Goal: Information Seeking & Learning: Learn about a topic

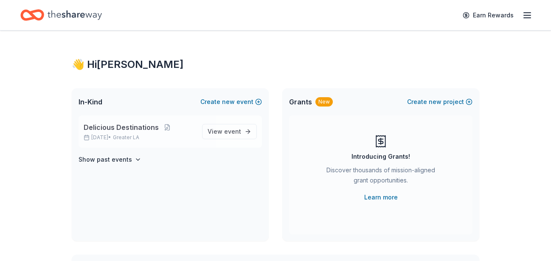
click at [118, 128] on span "Delicious Destinations" at bounding box center [121, 127] width 75 height 10
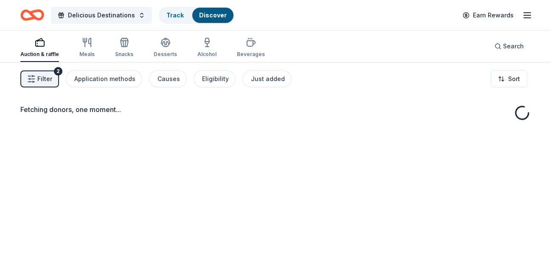
click at [42, 76] on span "Filter" at bounding box center [44, 79] width 15 height 10
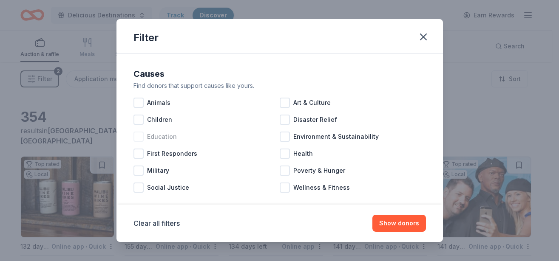
click at [140, 136] on div at bounding box center [138, 137] width 10 height 10
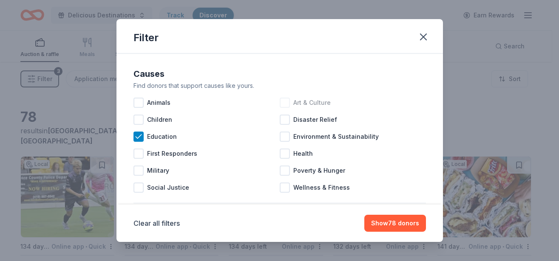
click at [283, 101] on div at bounding box center [285, 103] width 10 height 10
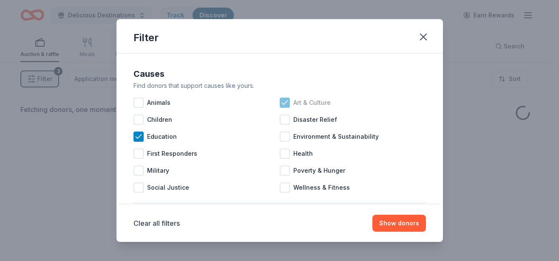
click at [280, 99] on div at bounding box center [285, 103] width 10 height 10
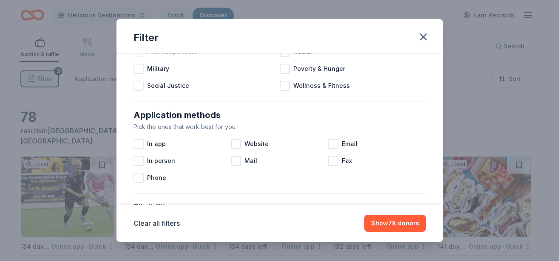
scroll to position [153, 0]
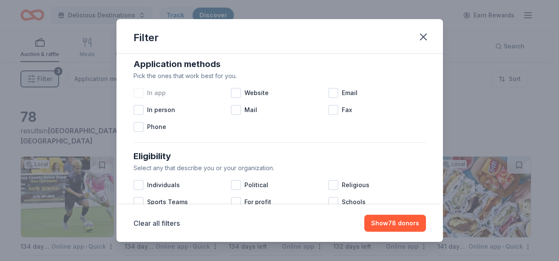
click at [138, 91] on div at bounding box center [138, 93] width 10 height 10
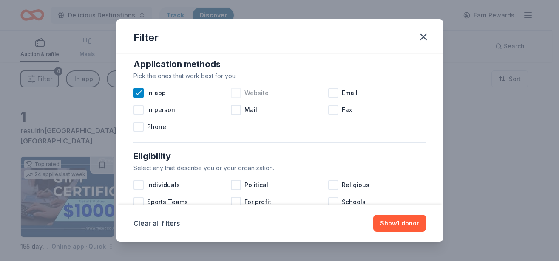
click at [232, 91] on div at bounding box center [236, 93] width 10 height 10
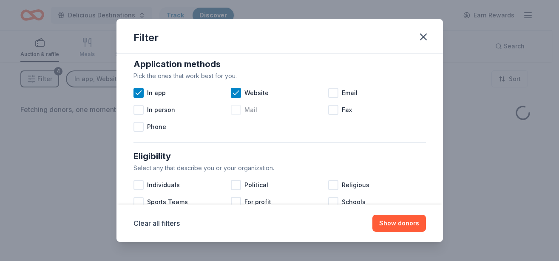
click at [234, 109] on div at bounding box center [236, 110] width 10 height 10
click at [328, 92] on div at bounding box center [333, 93] width 10 height 10
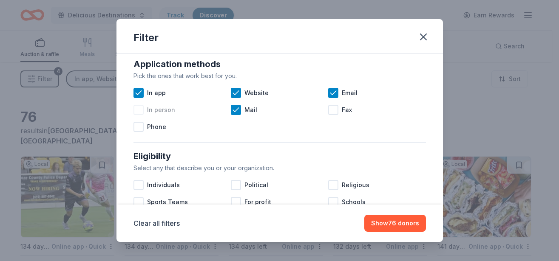
click at [139, 110] on div at bounding box center [138, 110] width 10 height 10
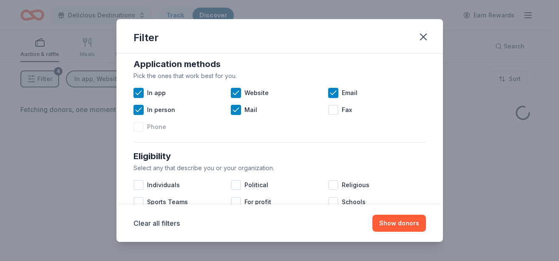
click at [141, 127] on div at bounding box center [138, 127] width 10 height 10
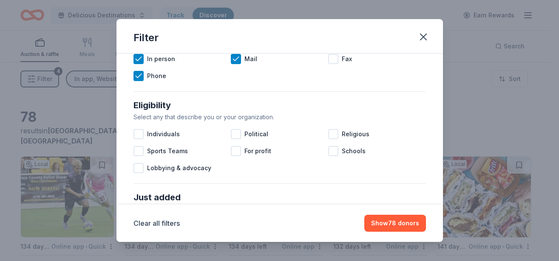
scroll to position [306, 0]
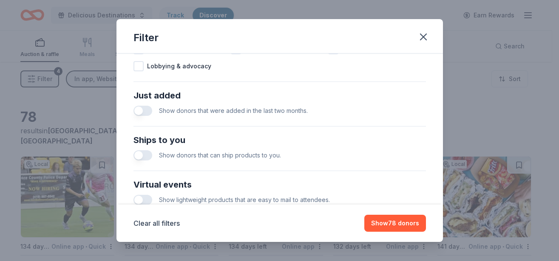
click at [139, 108] on button "button" at bounding box center [142, 111] width 19 height 10
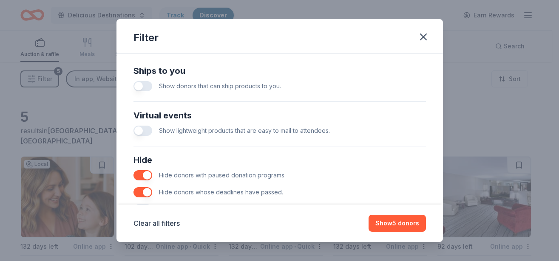
scroll to position [357, 0]
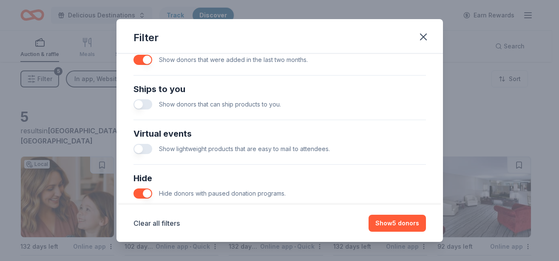
click at [141, 105] on button "button" at bounding box center [142, 104] width 19 height 10
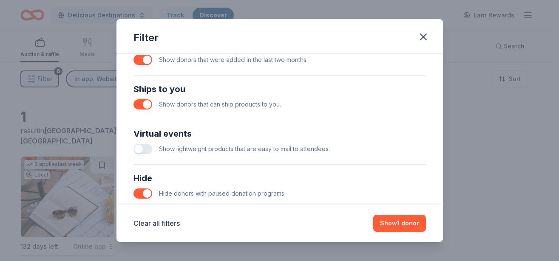
click at [141, 149] on button "button" at bounding box center [142, 149] width 19 height 10
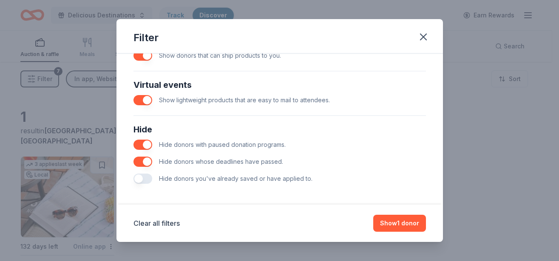
scroll to position [409, 0]
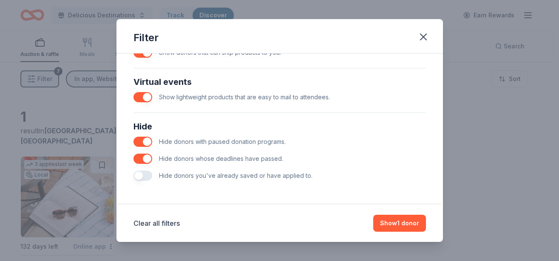
click at [147, 97] on button "button" at bounding box center [142, 97] width 19 height 10
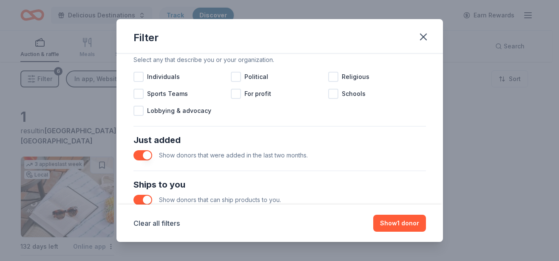
scroll to position [256, 0]
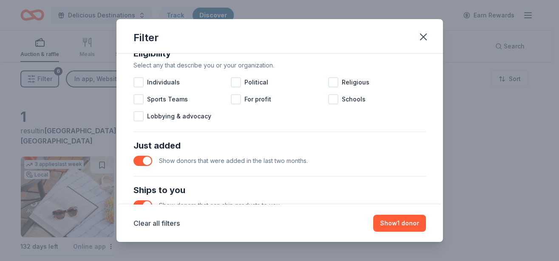
click at [147, 201] on button "button" at bounding box center [142, 206] width 19 height 10
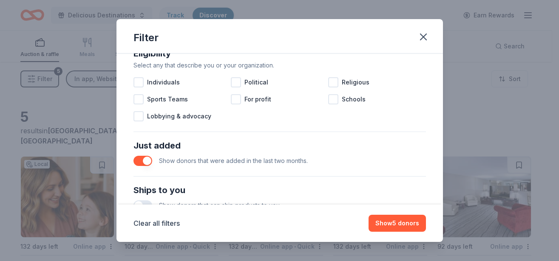
click at [150, 161] on button "button" at bounding box center [142, 161] width 19 height 10
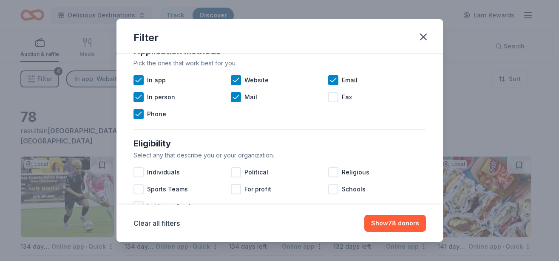
scroll to position [154, 0]
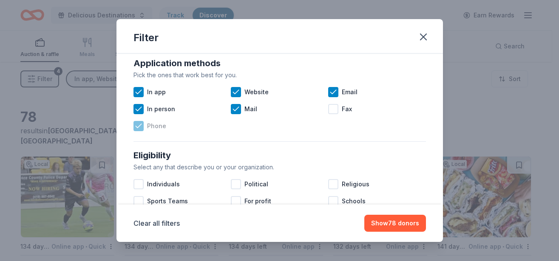
click at [138, 125] on icon at bounding box center [138, 126] width 8 height 8
click at [139, 110] on icon at bounding box center [139, 109] width 6 height 4
click at [139, 91] on icon at bounding box center [138, 92] width 8 height 8
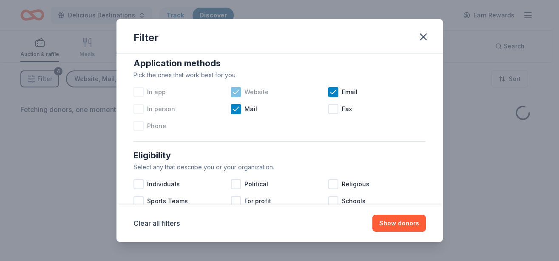
click at [238, 91] on icon at bounding box center [236, 92] width 8 height 8
click at [235, 110] on icon at bounding box center [236, 109] width 8 height 8
click at [329, 92] on icon at bounding box center [333, 92] width 8 height 8
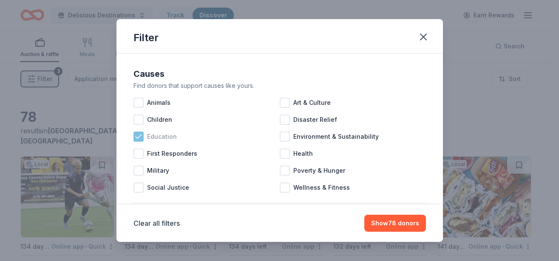
click at [136, 135] on icon at bounding box center [138, 137] width 8 height 8
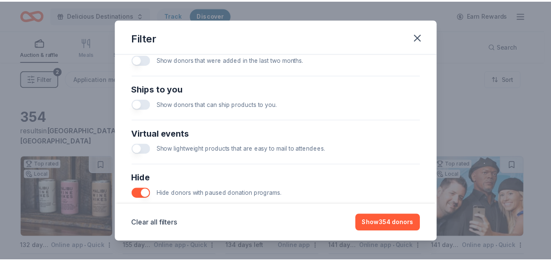
scroll to position [409, 0]
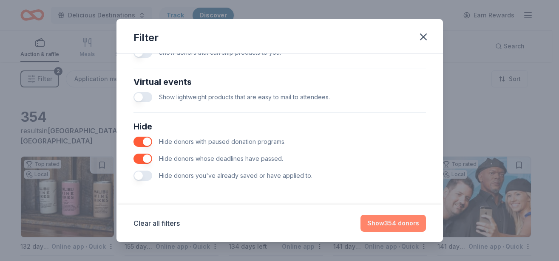
click at [401, 220] on button "Show 354 donors" at bounding box center [392, 223] width 65 height 17
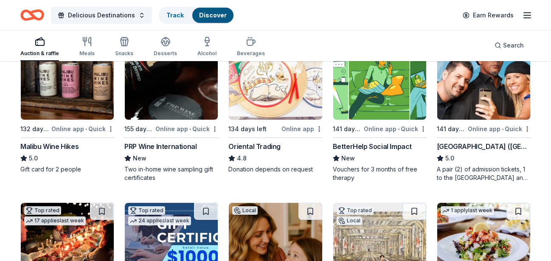
scroll to position [130, 0]
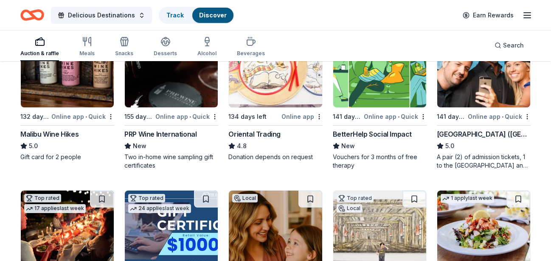
click at [89, 79] on img at bounding box center [67, 67] width 93 height 81
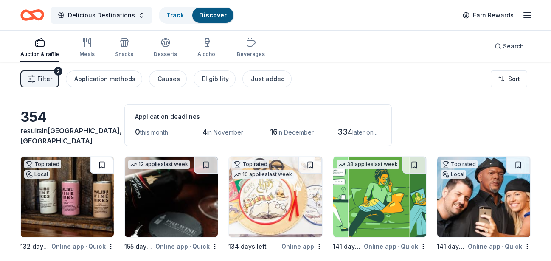
click at [99, 163] on button at bounding box center [102, 165] width 24 height 17
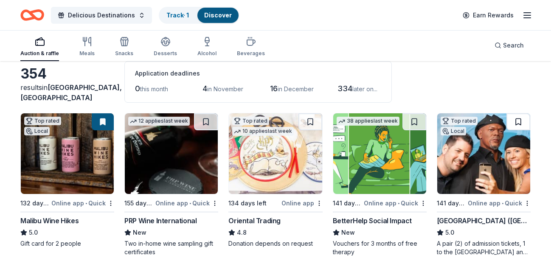
click at [519, 120] on button at bounding box center [519, 121] width 24 height 17
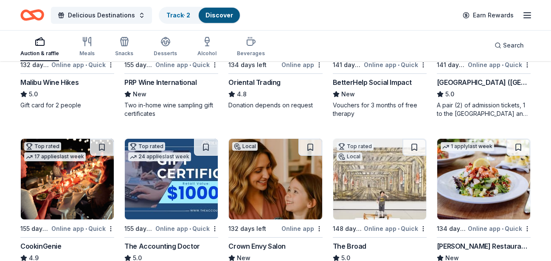
scroll to position [217, 0]
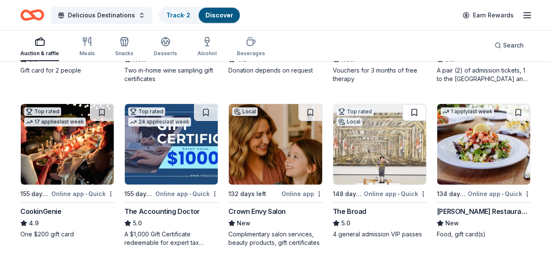
click at [417, 113] on button at bounding box center [415, 112] width 24 height 17
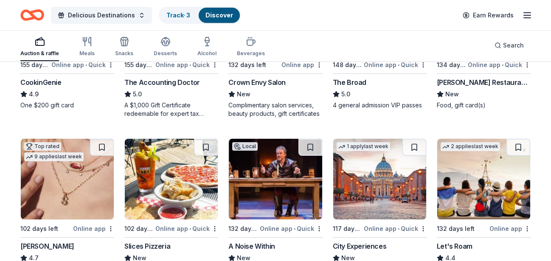
scroll to position [347, 0]
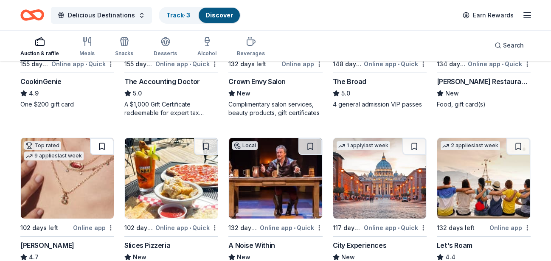
click at [101, 144] on button at bounding box center [102, 146] width 24 height 17
click at [307, 143] on button at bounding box center [311, 146] width 24 height 17
click at [412, 144] on button at bounding box center [415, 146] width 24 height 17
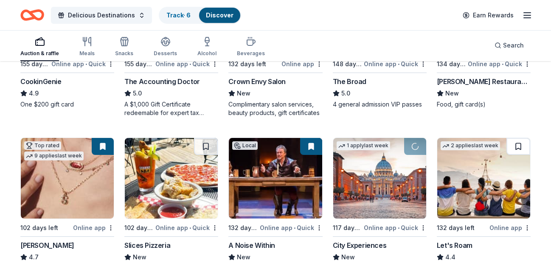
click at [519, 145] on button at bounding box center [519, 146] width 24 height 17
click at [414, 144] on button at bounding box center [415, 146] width 22 height 17
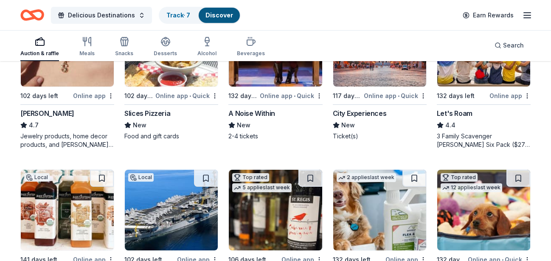
scroll to position [520, 0]
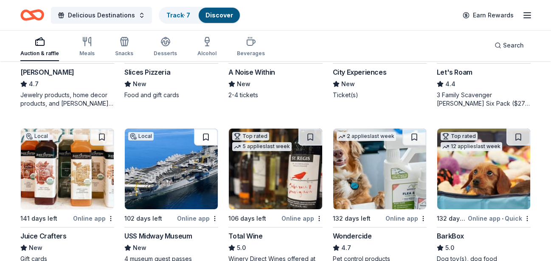
click at [206, 137] on button at bounding box center [206, 137] width 24 height 17
click at [311, 134] on button at bounding box center [311, 137] width 24 height 17
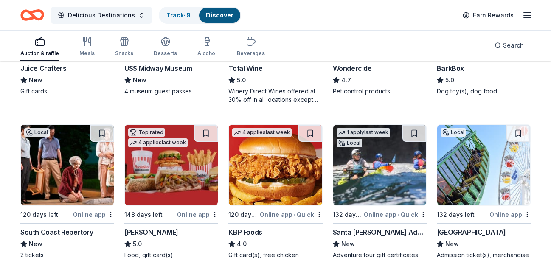
scroll to position [685, 0]
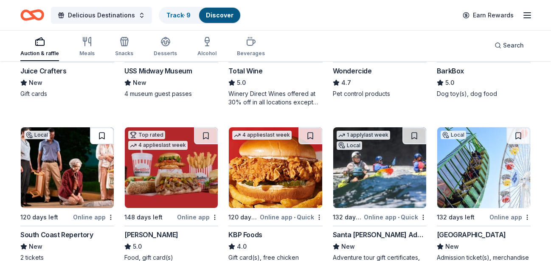
click at [103, 135] on button at bounding box center [102, 135] width 24 height 17
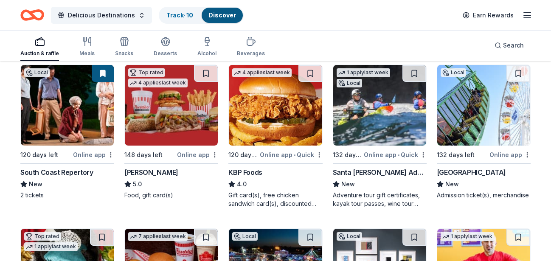
scroll to position [729, 0]
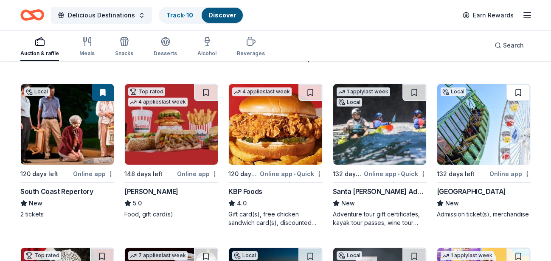
click at [515, 93] on button at bounding box center [519, 92] width 24 height 17
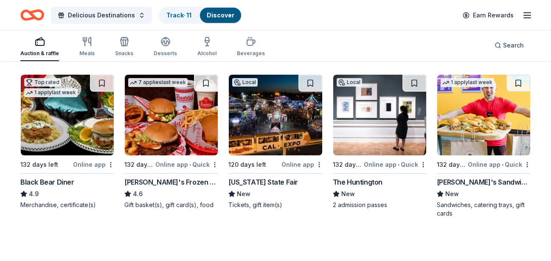
scroll to position [859, 0]
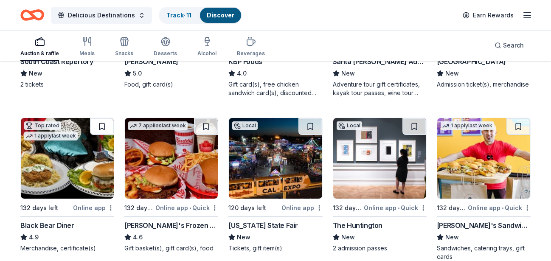
click at [101, 126] on button at bounding box center [102, 126] width 24 height 17
click at [308, 127] on button at bounding box center [311, 126] width 24 height 17
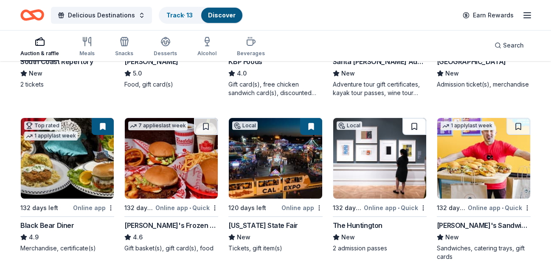
click at [414, 124] on button at bounding box center [415, 126] width 24 height 17
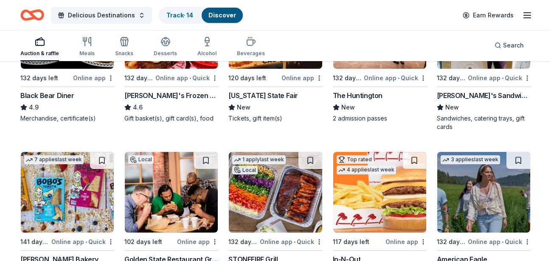
scroll to position [1032, 0]
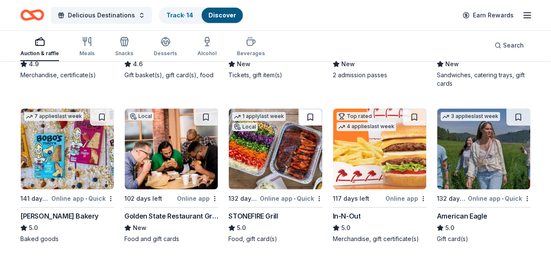
click at [310, 113] on button at bounding box center [311, 117] width 24 height 17
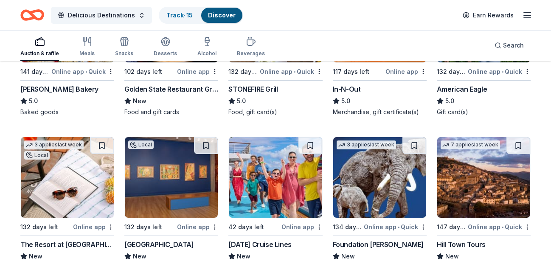
scroll to position [1162, 0]
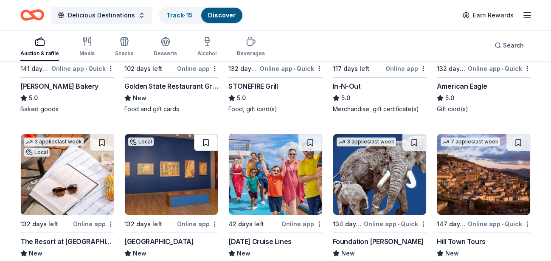
click at [204, 140] on button at bounding box center [206, 142] width 24 height 17
click at [308, 141] on button at bounding box center [311, 142] width 24 height 17
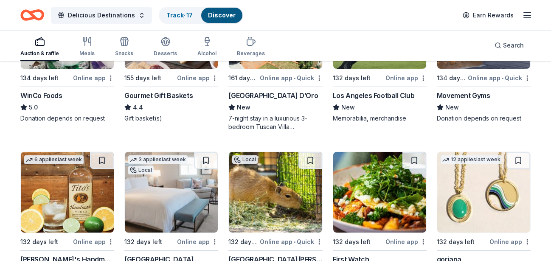
scroll to position [1680, 0]
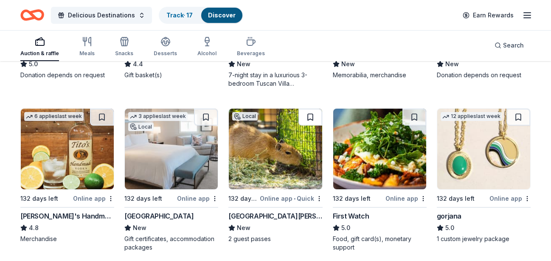
click at [312, 116] on button at bounding box center [311, 117] width 24 height 17
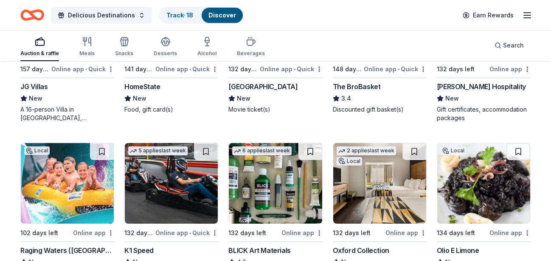
scroll to position [2026, 0]
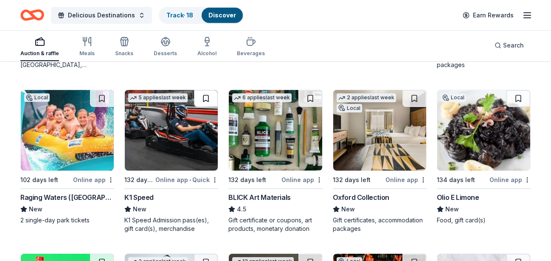
click at [205, 97] on button at bounding box center [206, 98] width 24 height 17
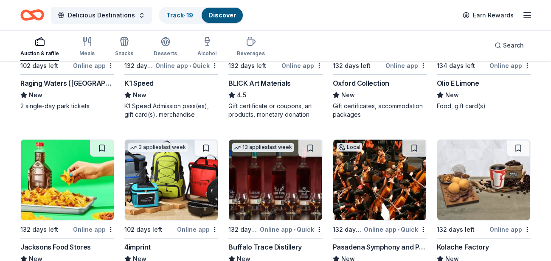
scroll to position [2200, 0]
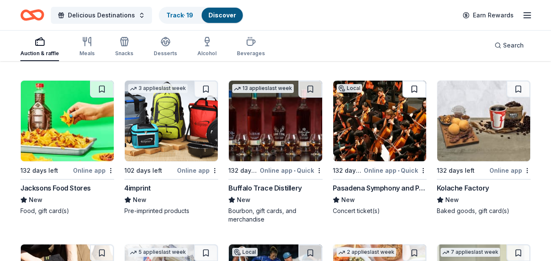
click at [414, 85] on button at bounding box center [415, 89] width 24 height 17
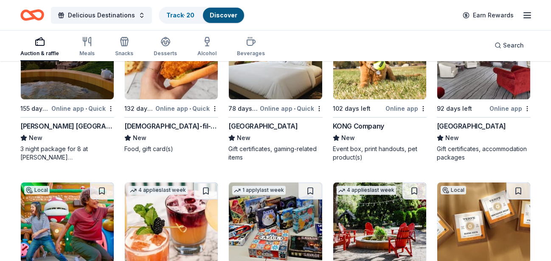
scroll to position [2676, 0]
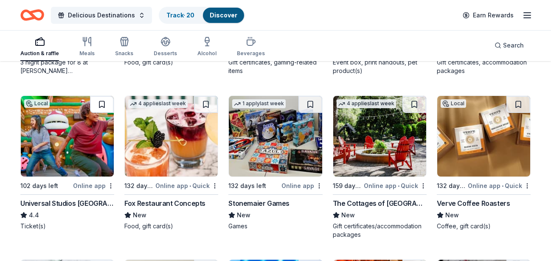
click at [101, 102] on button at bounding box center [102, 104] width 24 height 17
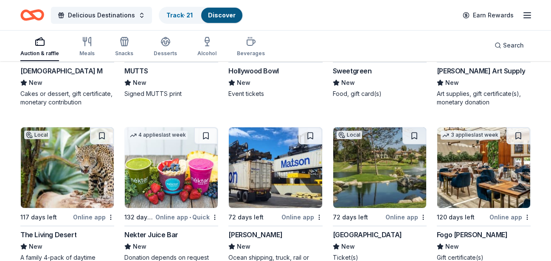
scroll to position [2980, 0]
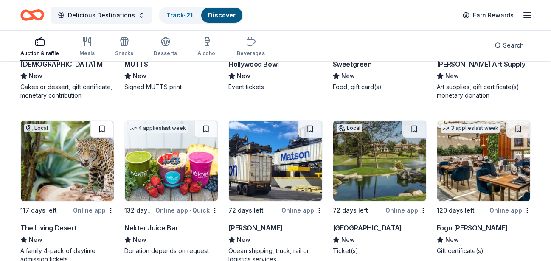
click at [99, 127] on button at bounding box center [102, 129] width 24 height 17
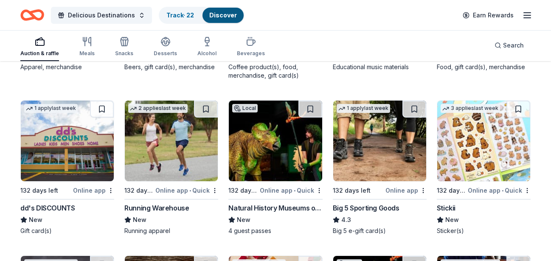
scroll to position [3326, 0]
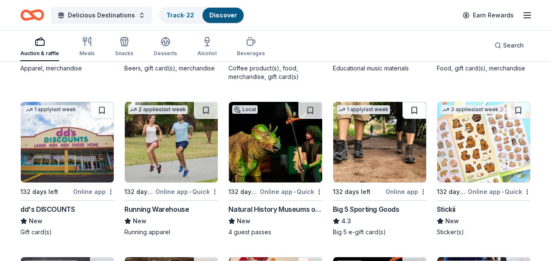
click at [415, 108] on button at bounding box center [415, 110] width 24 height 17
click at [308, 111] on button at bounding box center [311, 110] width 24 height 17
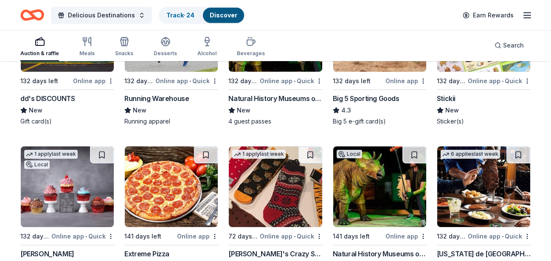
scroll to position [3500, 0]
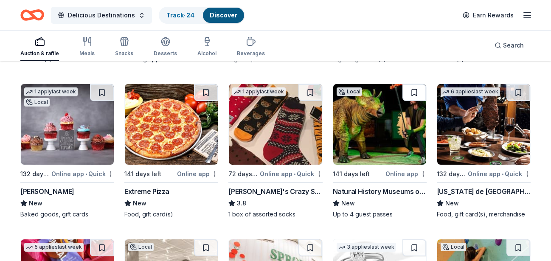
click at [413, 95] on button at bounding box center [415, 92] width 24 height 17
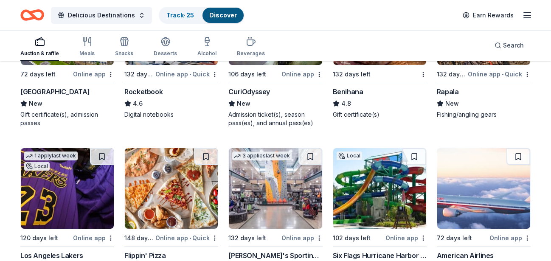
scroll to position [3933, 0]
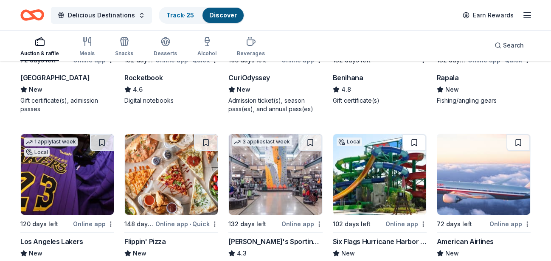
click at [415, 143] on button at bounding box center [415, 142] width 24 height 17
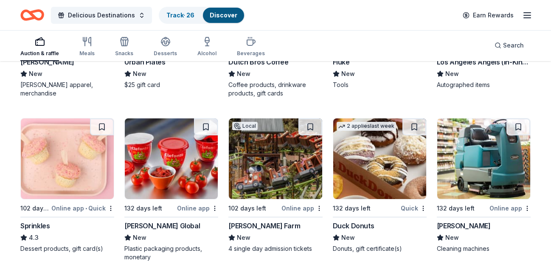
scroll to position [5233, 0]
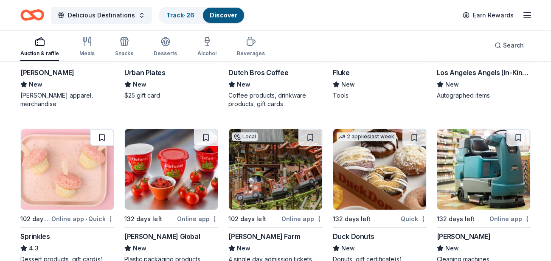
click at [99, 136] on button at bounding box center [102, 137] width 24 height 17
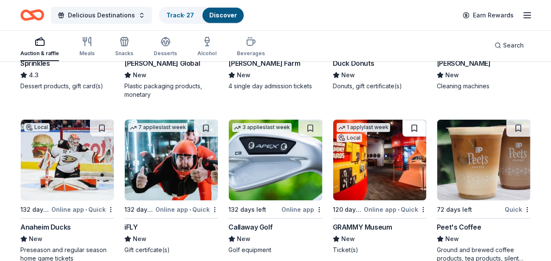
click at [419, 126] on button at bounding box center [415, 128] width 24 height 17
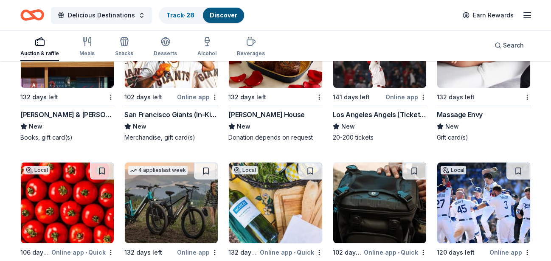
scroll to position [7229, 0]
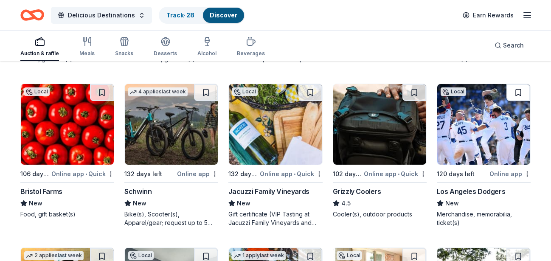
click at [519, 93] on button at bounding box center [519, 92] width 24 height 17
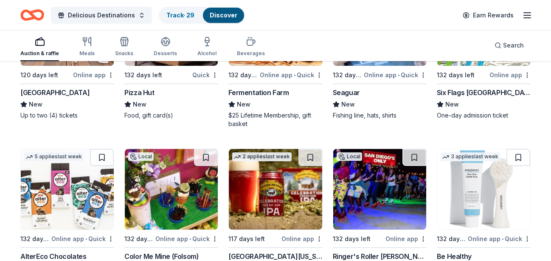
scroll to position [7877, 0]
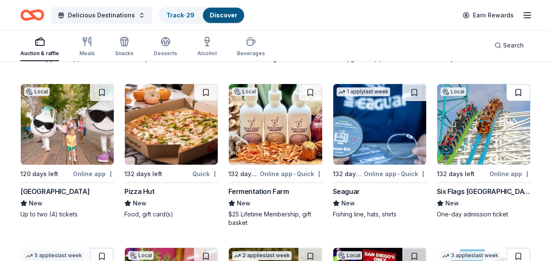
click at [518, 93] on button at bounding box center [519, 92] width 24 height 17
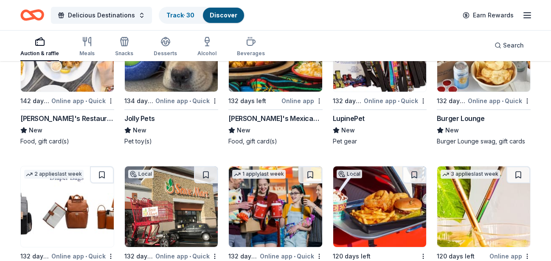
scroll to position [10026, 0]
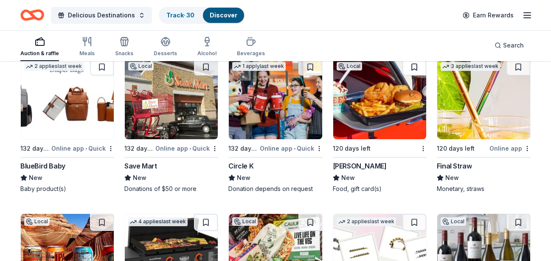
click at [415, 67] on button at bounding box center [415, 67] width 24 height 17
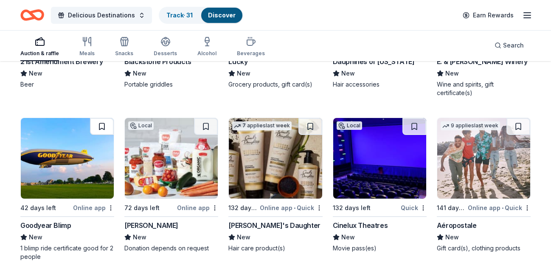
scroll to position [10329, 0]
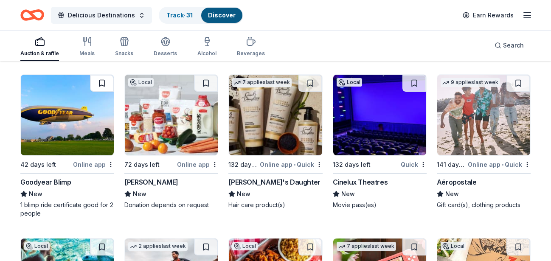
click at [102, 82] on button at bounding box center [102, 83] width 24 height 17
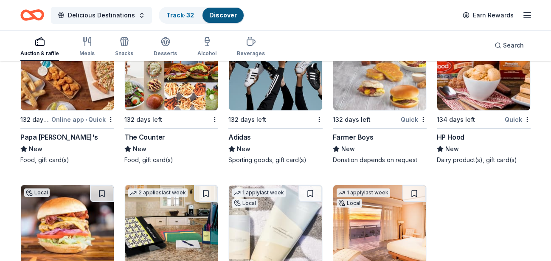
scroll to position [11426, 0]
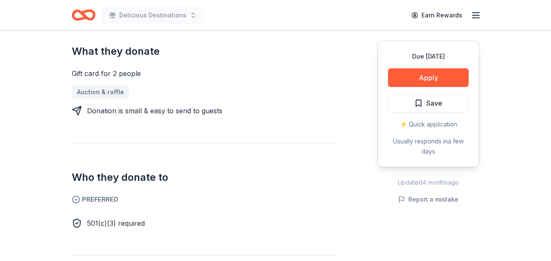
scroll to position [347, 0]
